Goal: Task Accomplishment & Management: Manage account settings

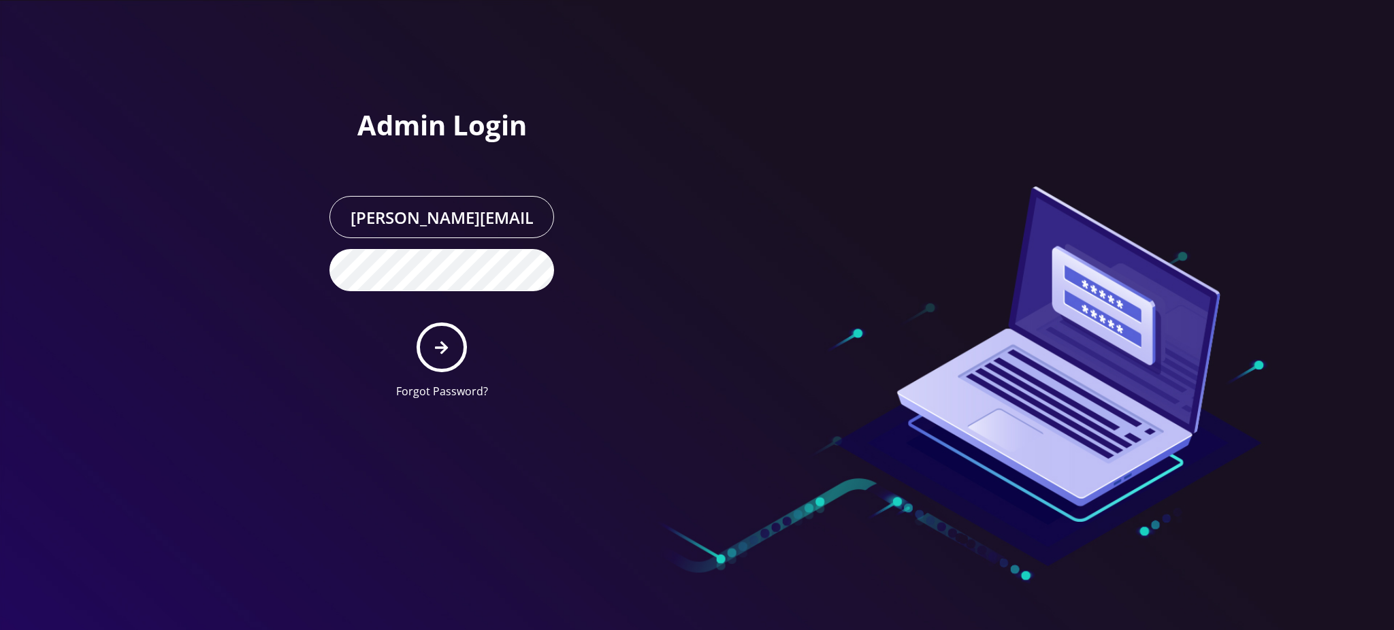
click at [447, 344] on icon "submit" at bounding box center [441, 347] width 13 height 15
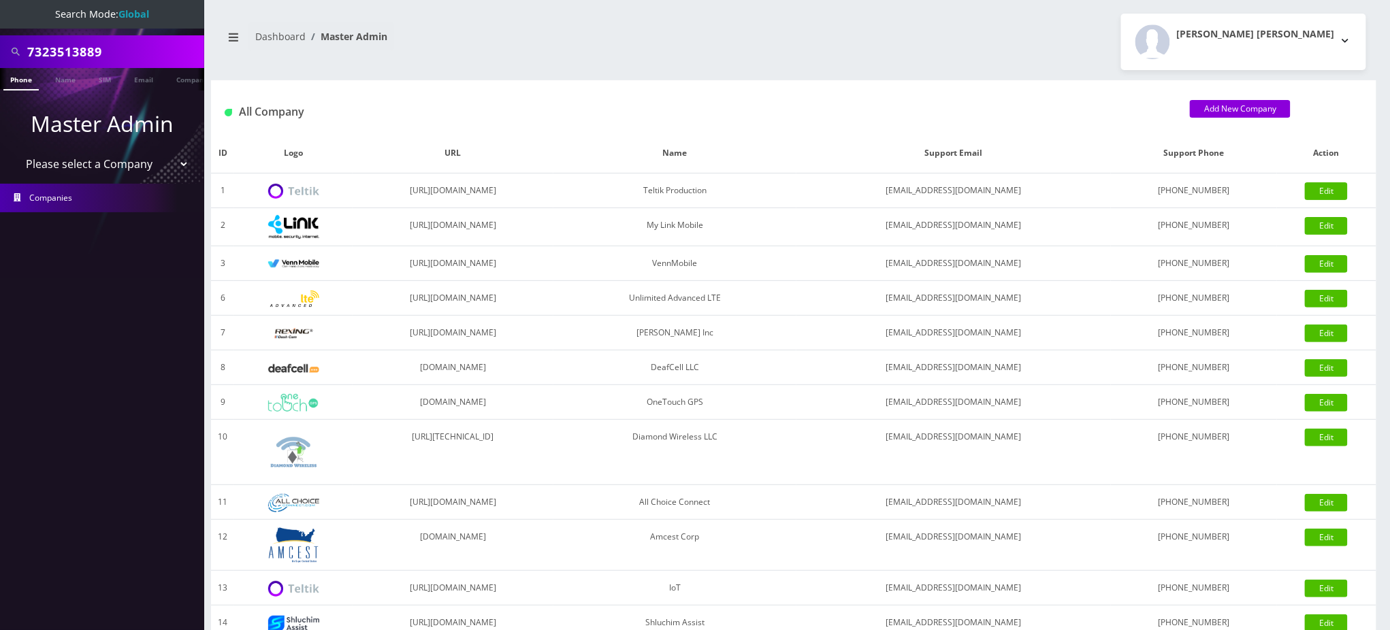
drag, startPoint x: 63, startPoint y: 52, endPoint x: 0, endPoint y: 52, distance: 62.6
click at [0, 52] on div "7323513889" at bounding box center [102, 51] width 204 height 33
type input "7325976023"
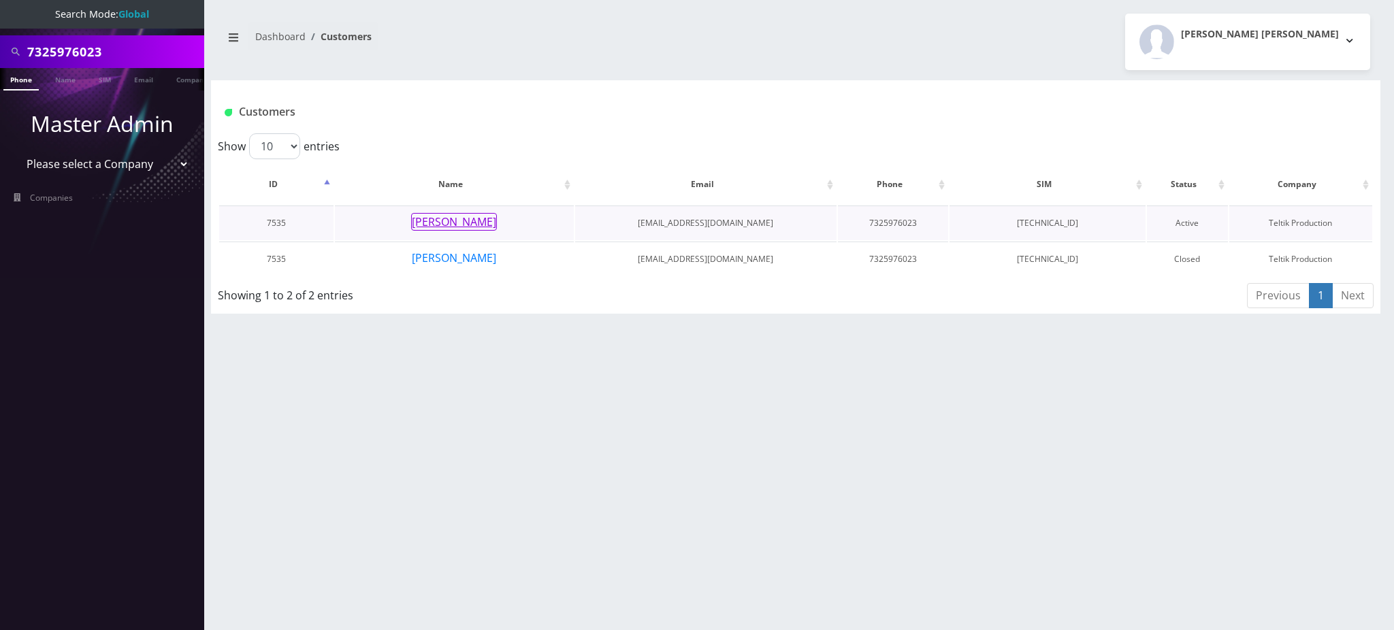
click at [460, 226] on button "[PERSON_NAME]" at bounding box center [454, 222] width 86 height 18
click at [434, 258] on button "[PERSON_NAME]" at bounding box center [454, 258] width 86 height 18
click at [475, 227] on button "[PERSON_NAME]" at bounding box center [454, 222] width 86 height 18
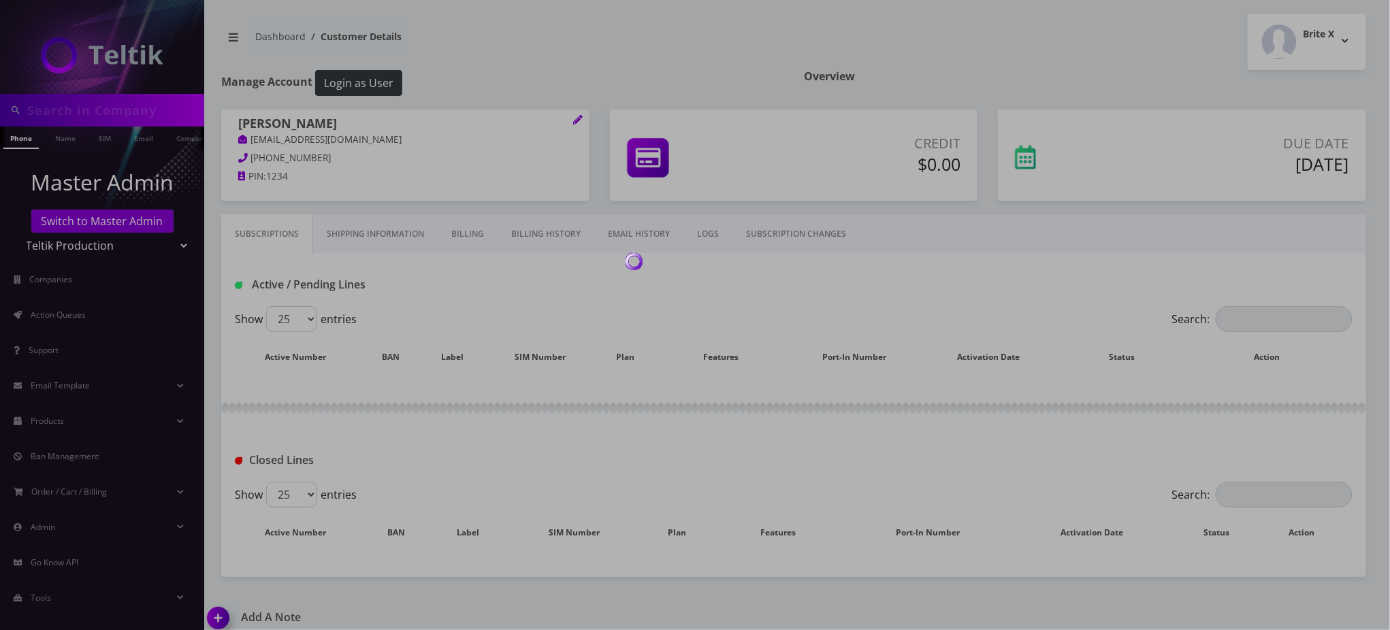
type input "7325976023"
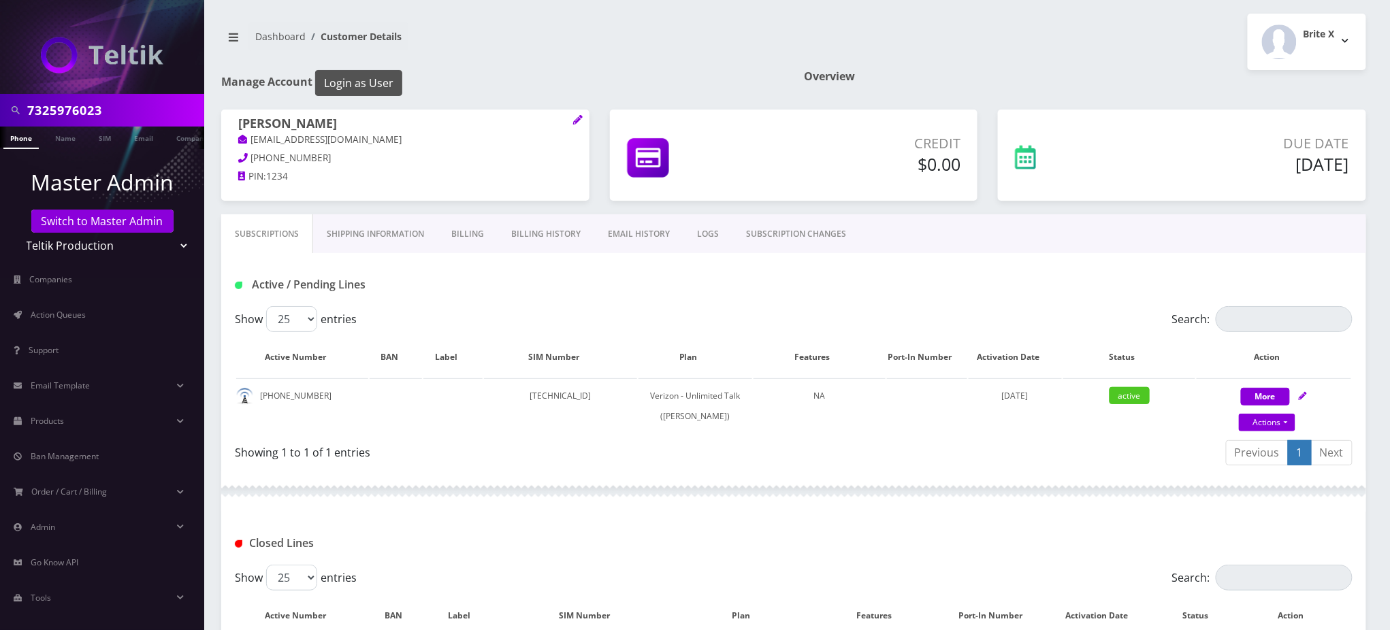
click at [372, 82] on button "Login as User" at bounding box center [358, 83] width 87 height 26
click at [1261, 422] on link "Actions" at bounding box center [1267, 423] width 56 height 18
select select "459"
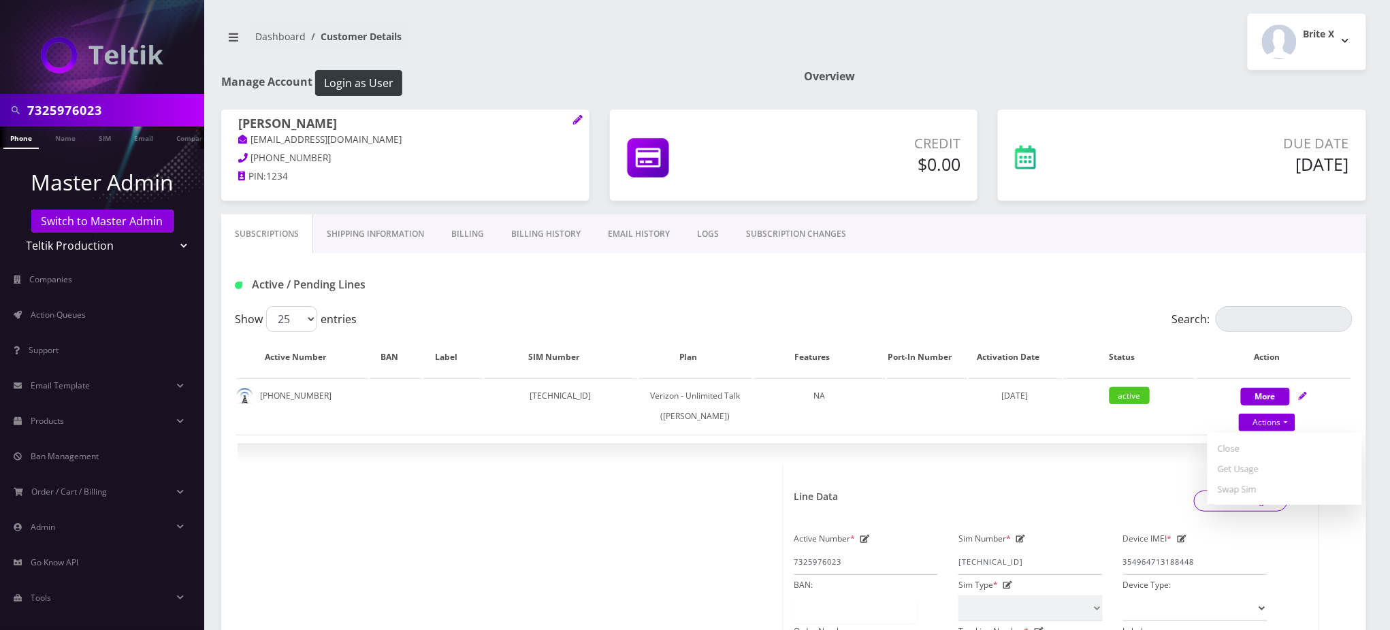
click at [854, 275] on div "Active / Pending Lines" at bounding box center [794, 285] width 1138 height 22
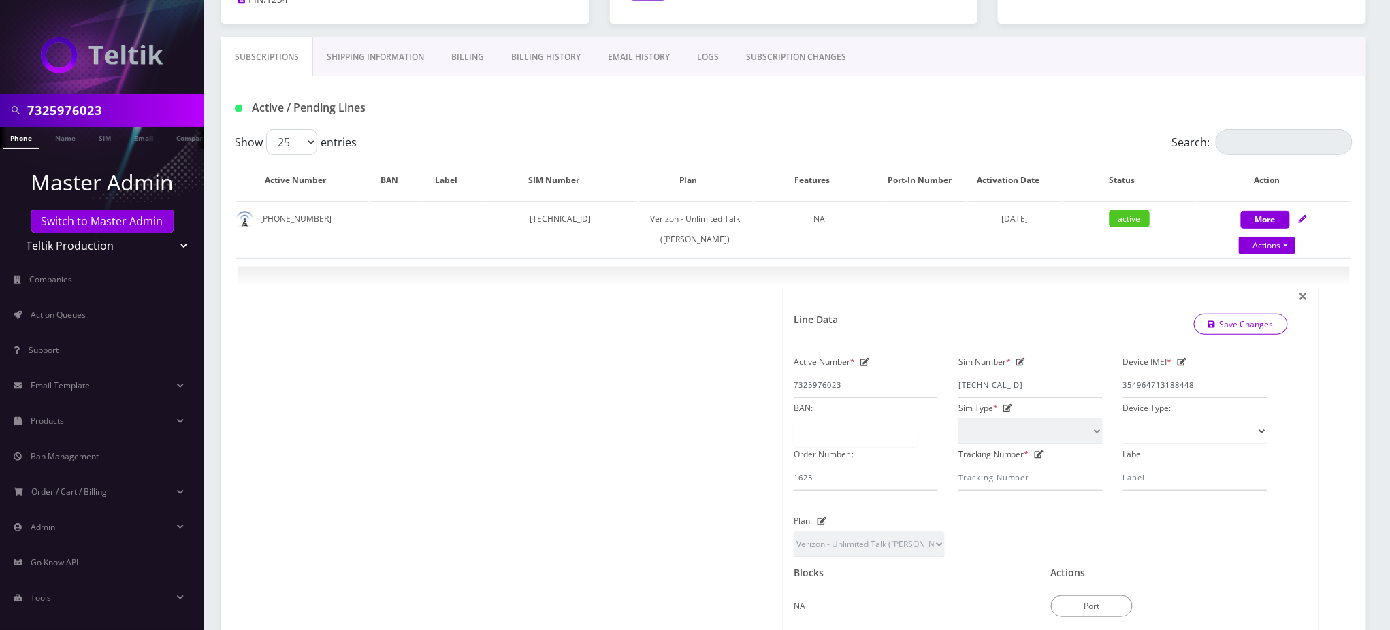
scroll to position [181, 0]
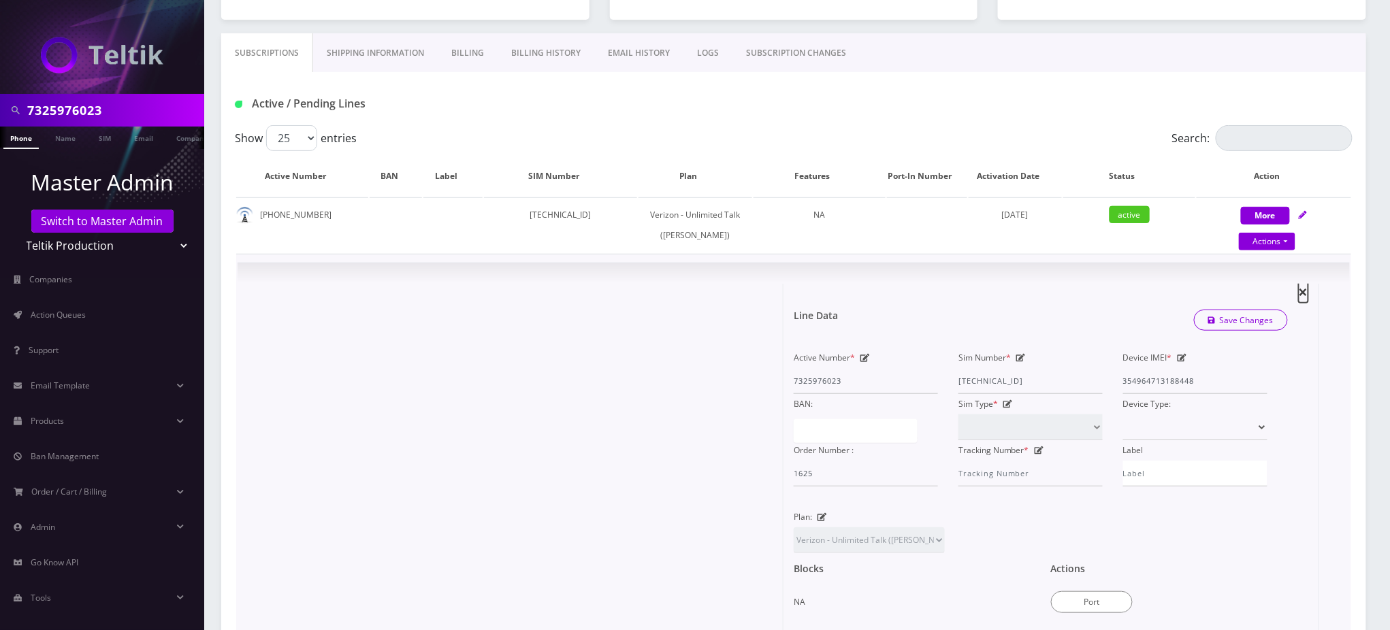
click at [1307, 289] on span "×" at bounding box center [1304, 291] width 10 height 22
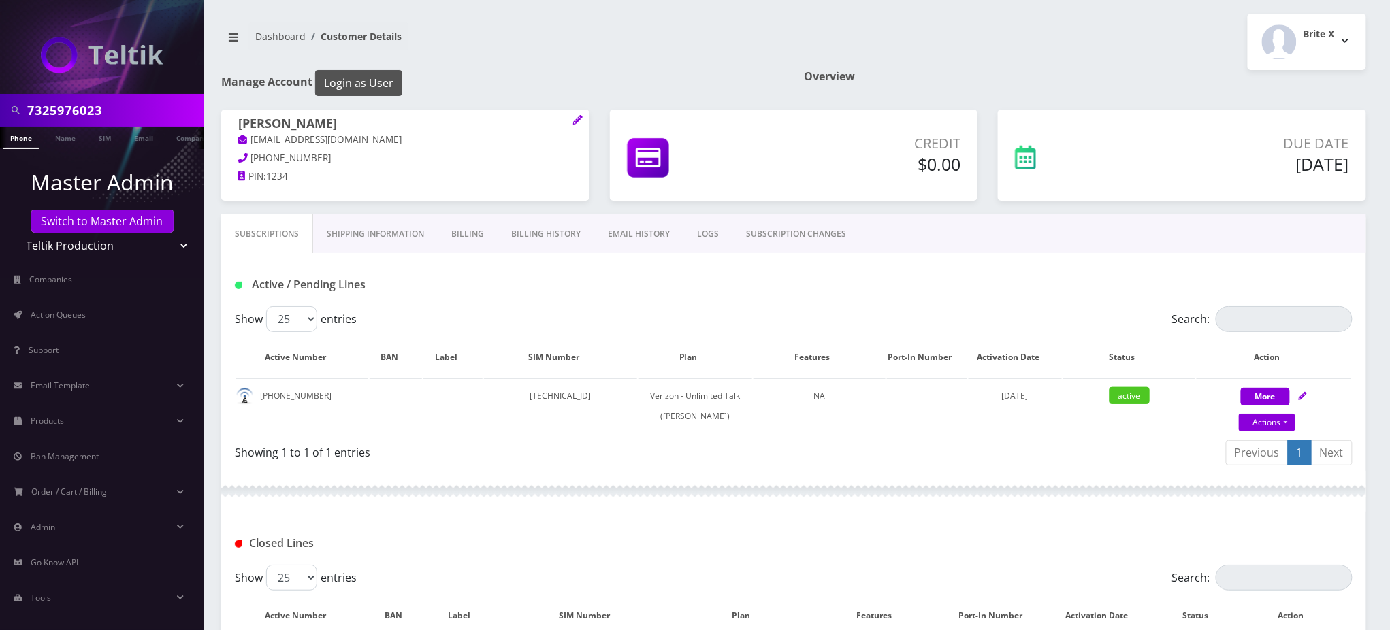
click at [389, 85] on button "Login as User" at bounding box center [358, 83] width 87 height 26
click at [617, 235] on link "EMAIL HISTORY" at bounding box center [638, 233] width 89 height 39
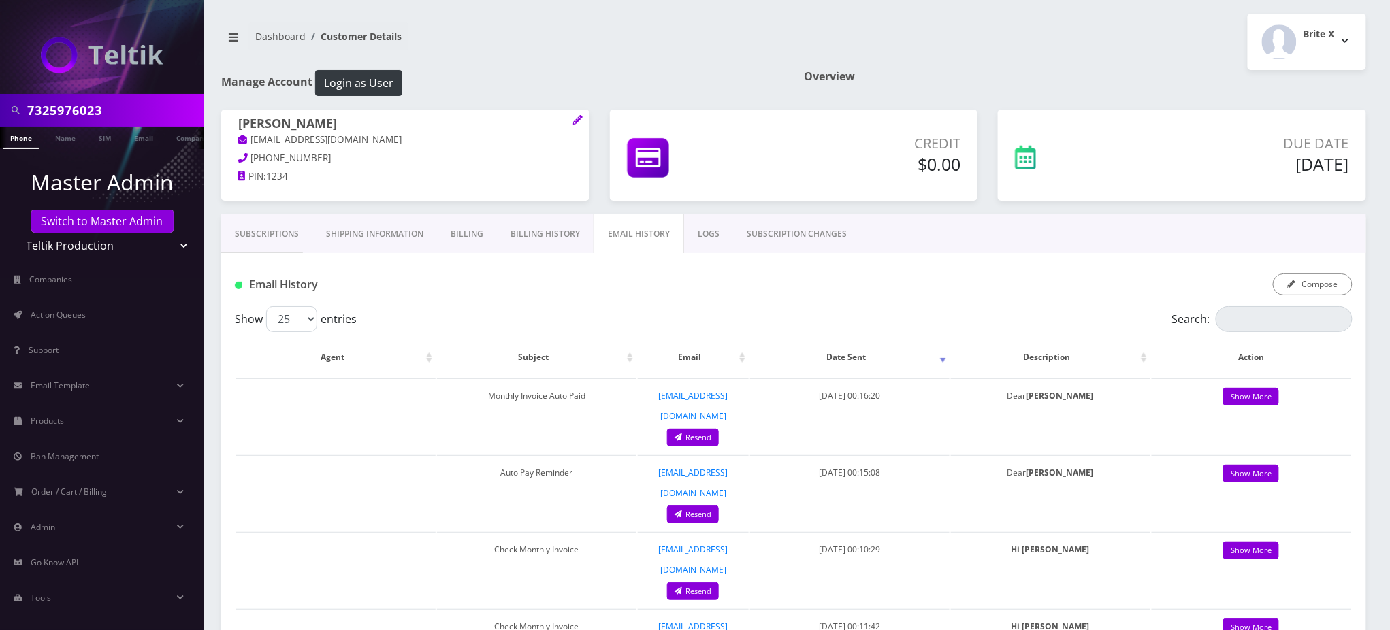
click at [548, 234] on link "Billing History" at bounding box center [545, 233] width 97 height 39
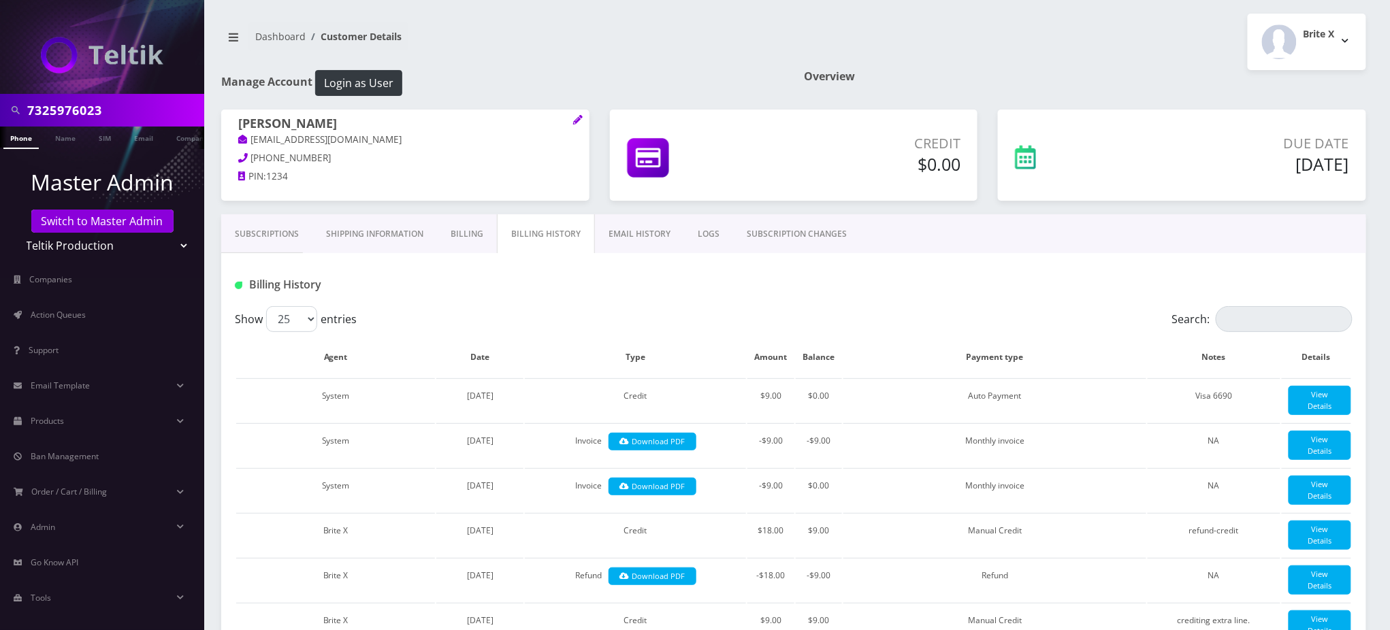
click at [259, 233] on link "Subscriptions" at bounding box center [266, 233] width 91 height 39
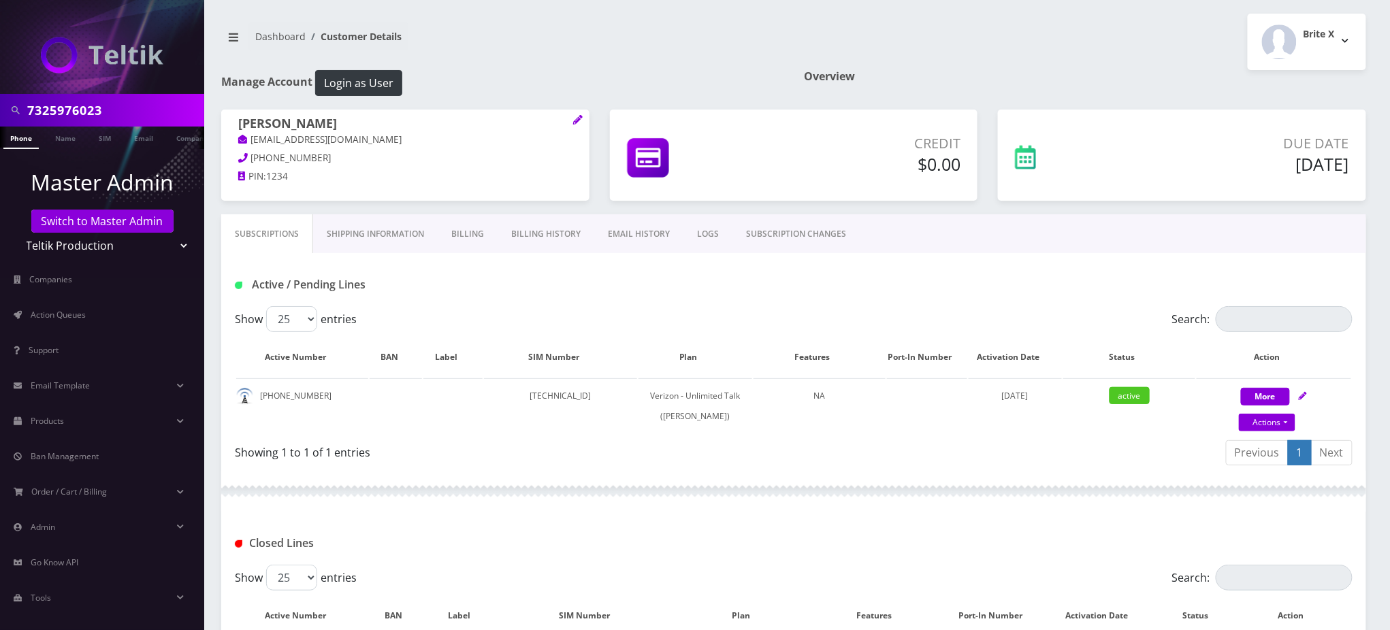
click at [474, 231] on link "Billing" at bounding box center [468, 233] width 60 height 39
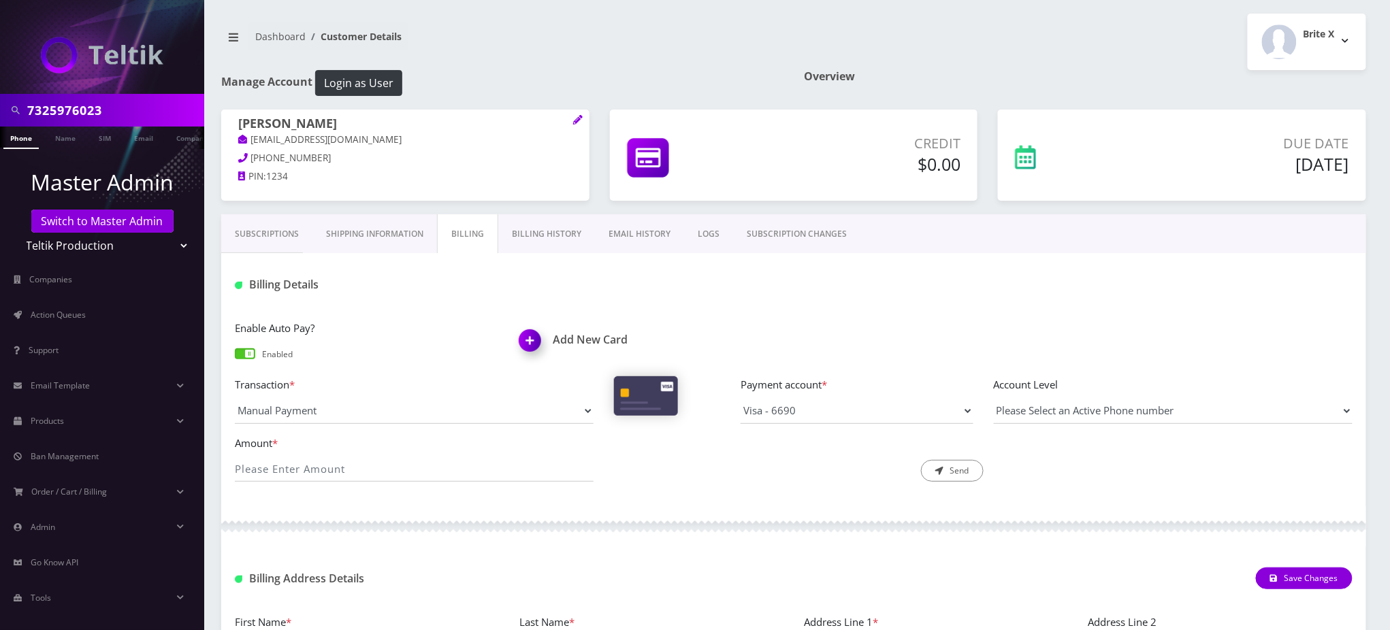
click at [409, 237] on link "Shipping Information" at bounding box center [374, 233] width 125 height 39
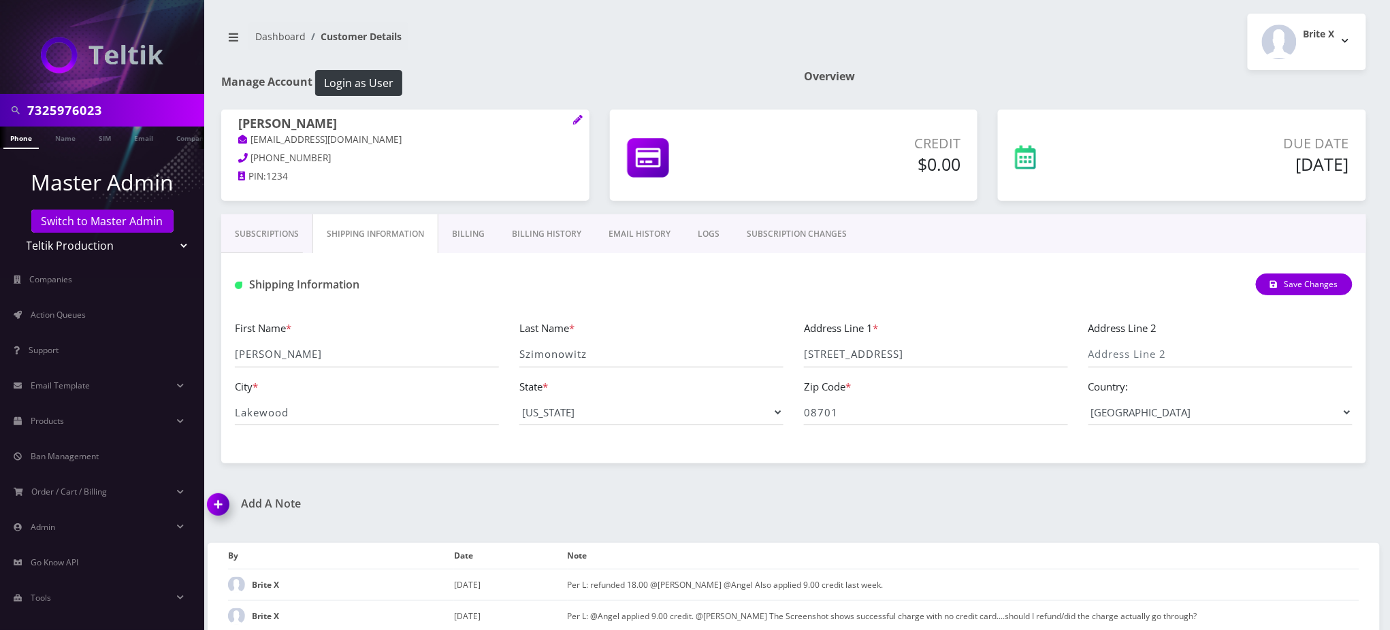
click at [549, 232] on link "Billing History" at bounding box center [546, 233] width 97 height 39
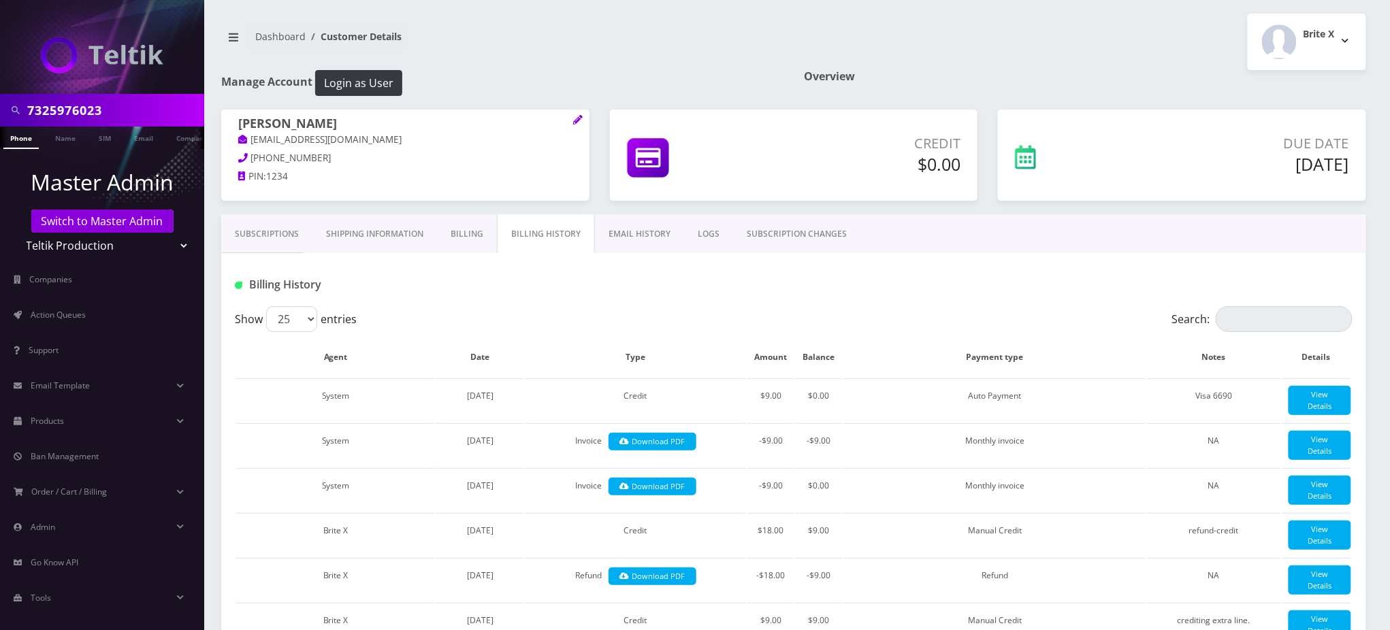
click at [437, 297] on div "Billing History" at bounding box center [793, 279] width 1145 height 53
click at [283, 226] on link "Subscriptions" at bounding box center [266, 233] width 91 height 39
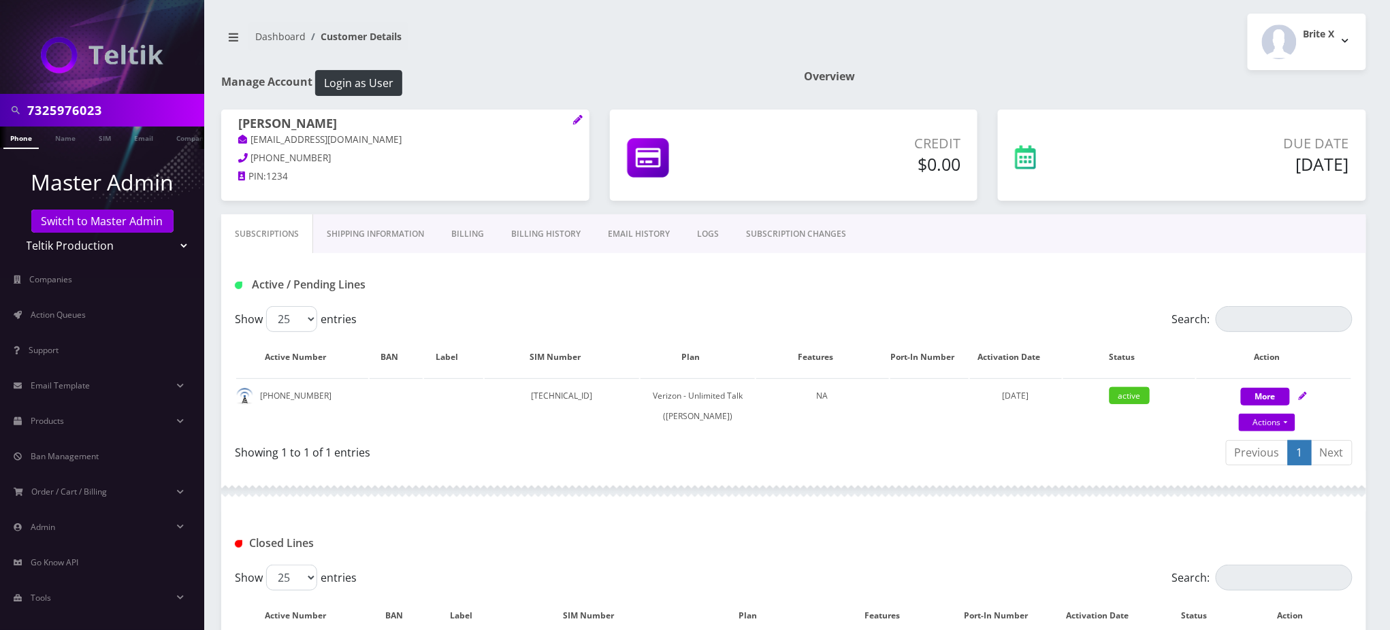
drag, startPoint x: 395, startPoint y: 119, endPoint x: 240, endPoint y: 127, distance: 155.4
click at [240, 127] on h1 "[PERSON_NAME]" at bounding box center [405, 124] width 334 height 16
copy h1 "[PERSON_NAME]"
click at [596, 88] on h1 "Manage Account Login as User" at bounding box center [502, 83] width 562 height 26
click at [569, 282] on h1 "Active / Pending Lines" at bounding box center [414, 284] width 359 height 13
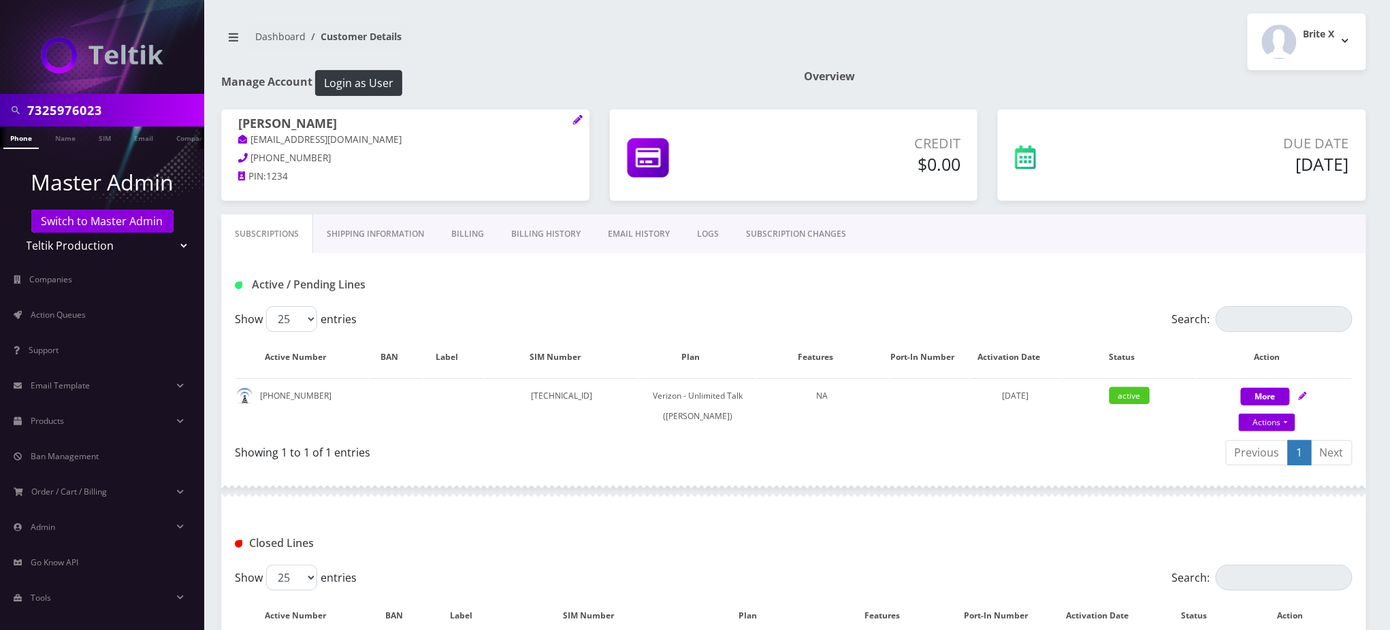
click at [1169, 47] on div "Brite X Logout" at bounding box center [1085, 42] width 583 height 56
click at [673, 31] on nav "Dashboard Customer Details" at bounding box center [502, 41] width 562 height 39
click at [560, 236] on link "Billing History" at bounding box center [546, 233] width 97 height 39
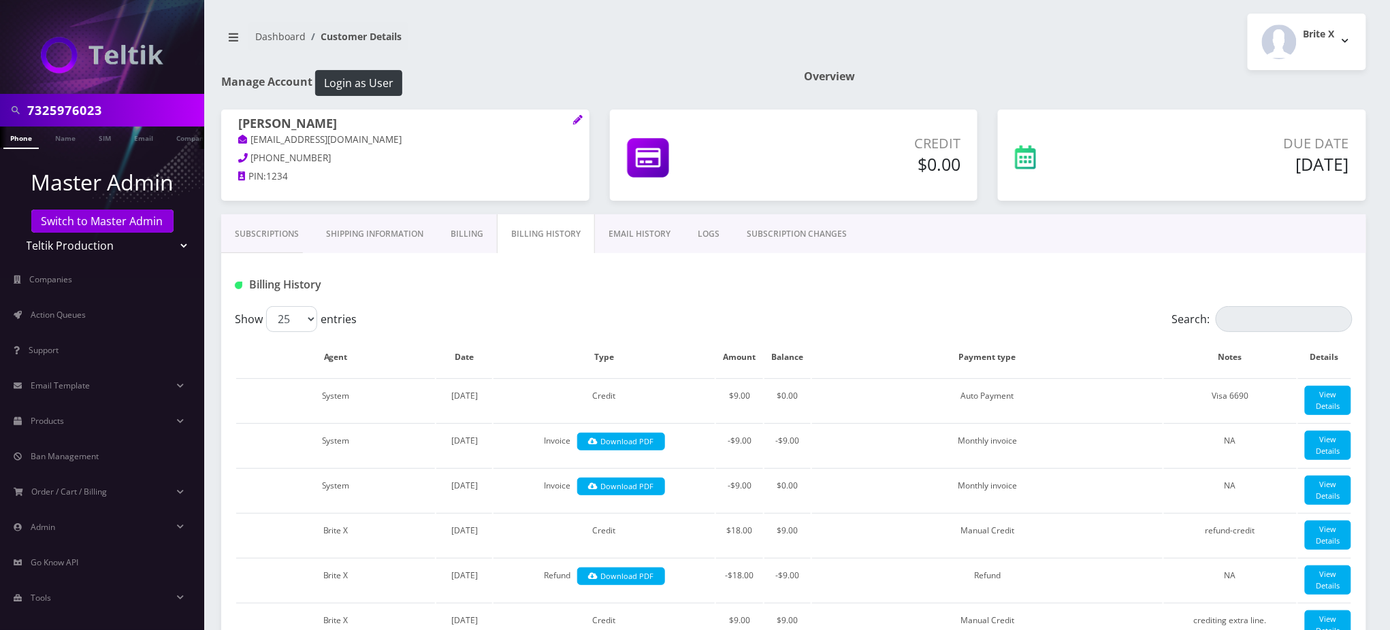
drag, startPoint x: 395, startPoint y: 123, endPoint x: 236, endPoint y: 123, distance: 159.3
click at [236, 123] on div "Nechama Szimonowitz nechamaszimonowitz@gmail.com 732-363-6641 PIN: 1234" at bounding box center [405, 152] width 368 height 85
copy h1 "[PERSON_NAME]"
click at [1178, 60] on div "Brite X Logout" at bounding box center [1085, 42] width 583 height 56
